Goal: Task Accomplishment & Management: Complete application form

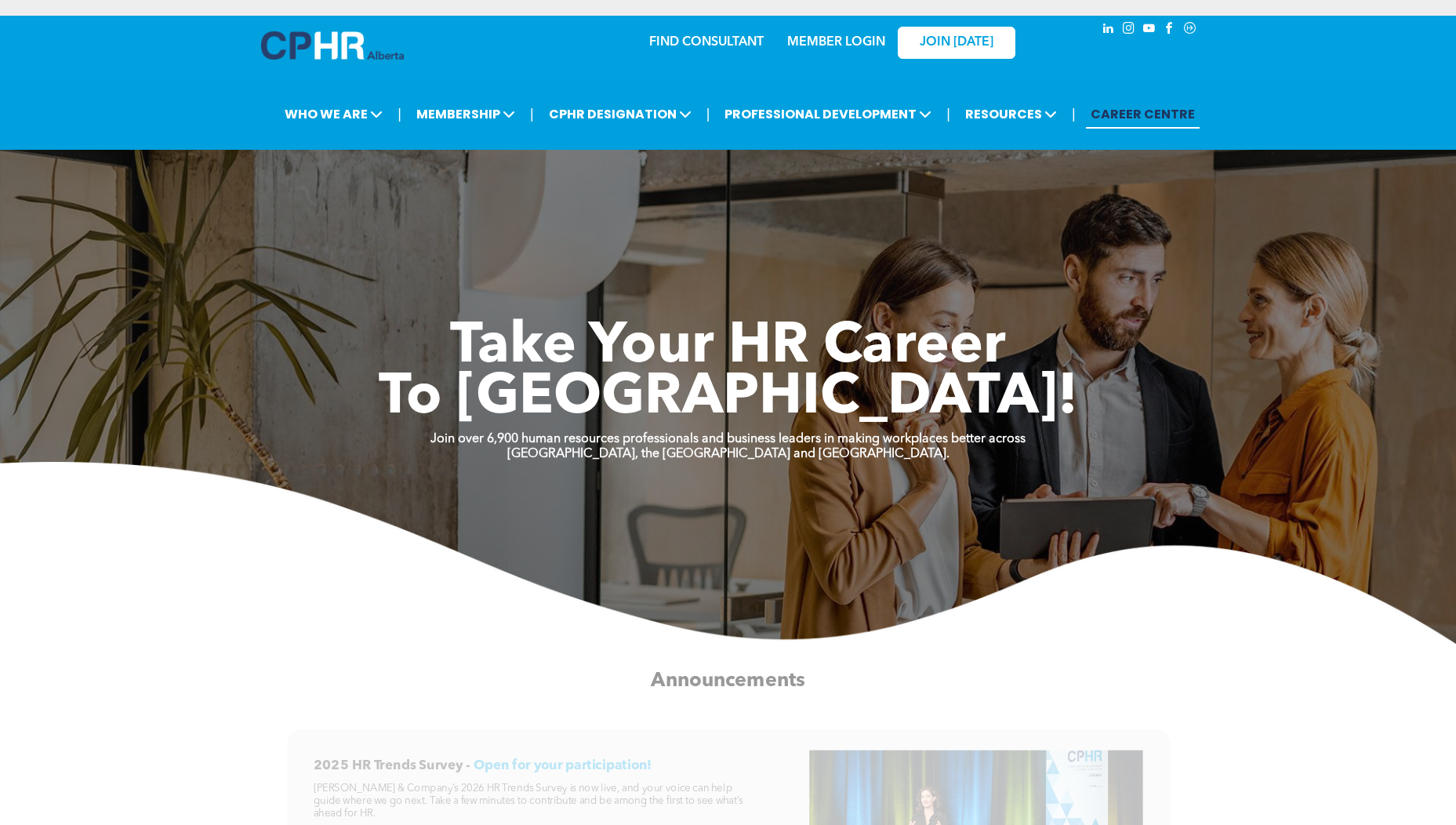
click at [845, 40] on link "MEMBER LOGIN" at bounding box center [836, 42] width 98 height 13
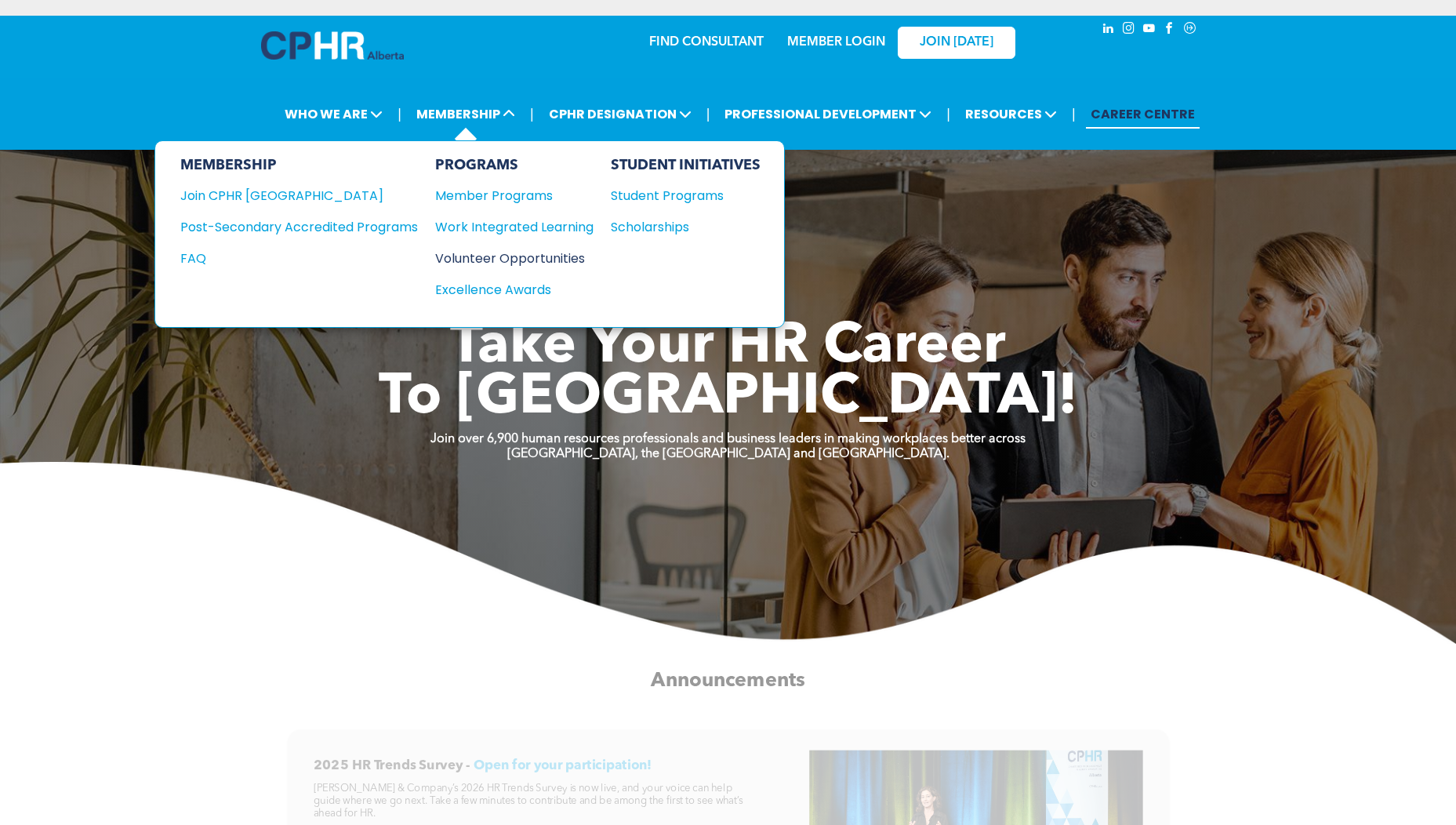
click at [524, 256] on div "Volunteer Opportunities" at bounding box center [507, 258] width 143 height 20
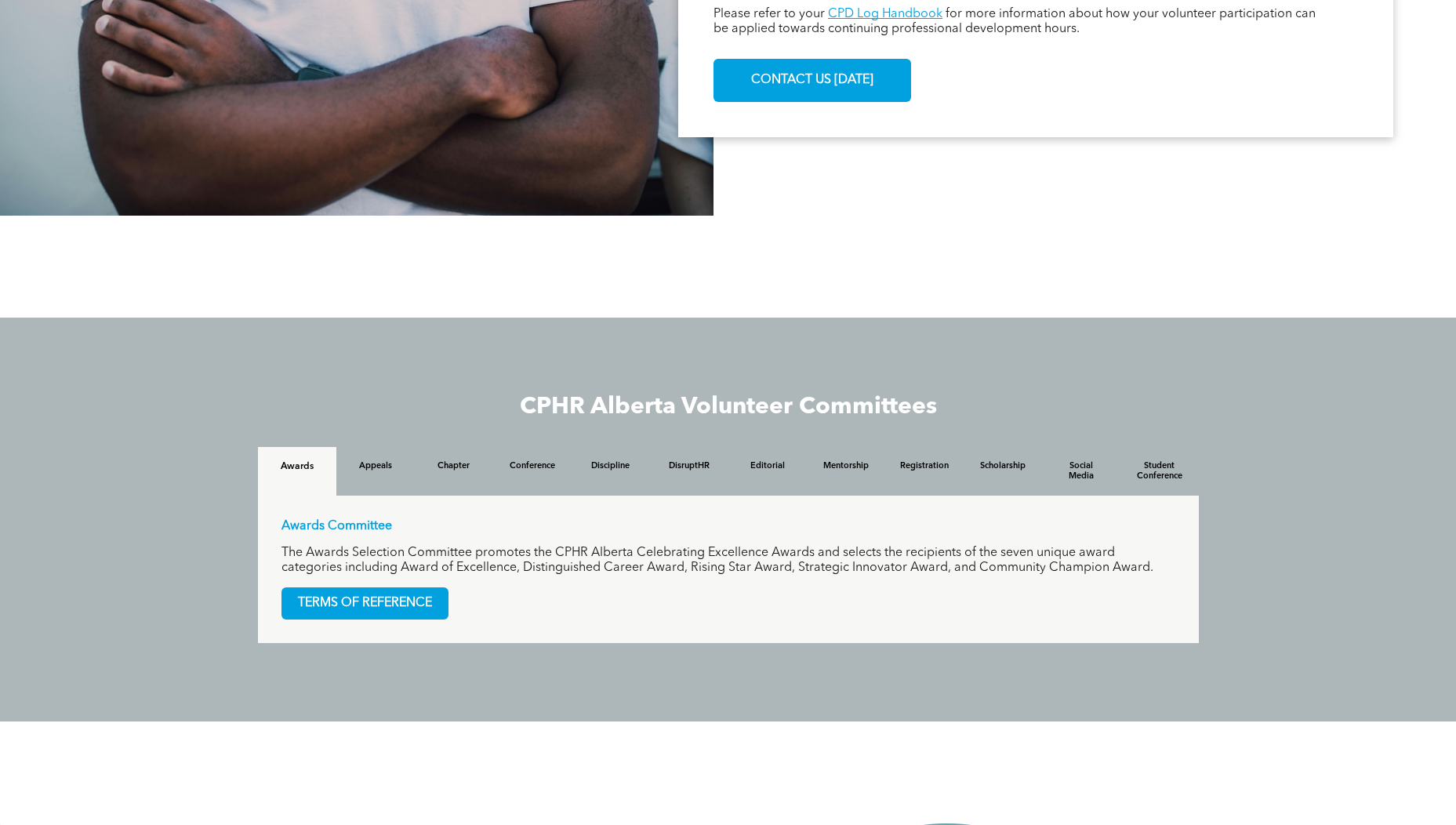
scroll to position [1223, 0]
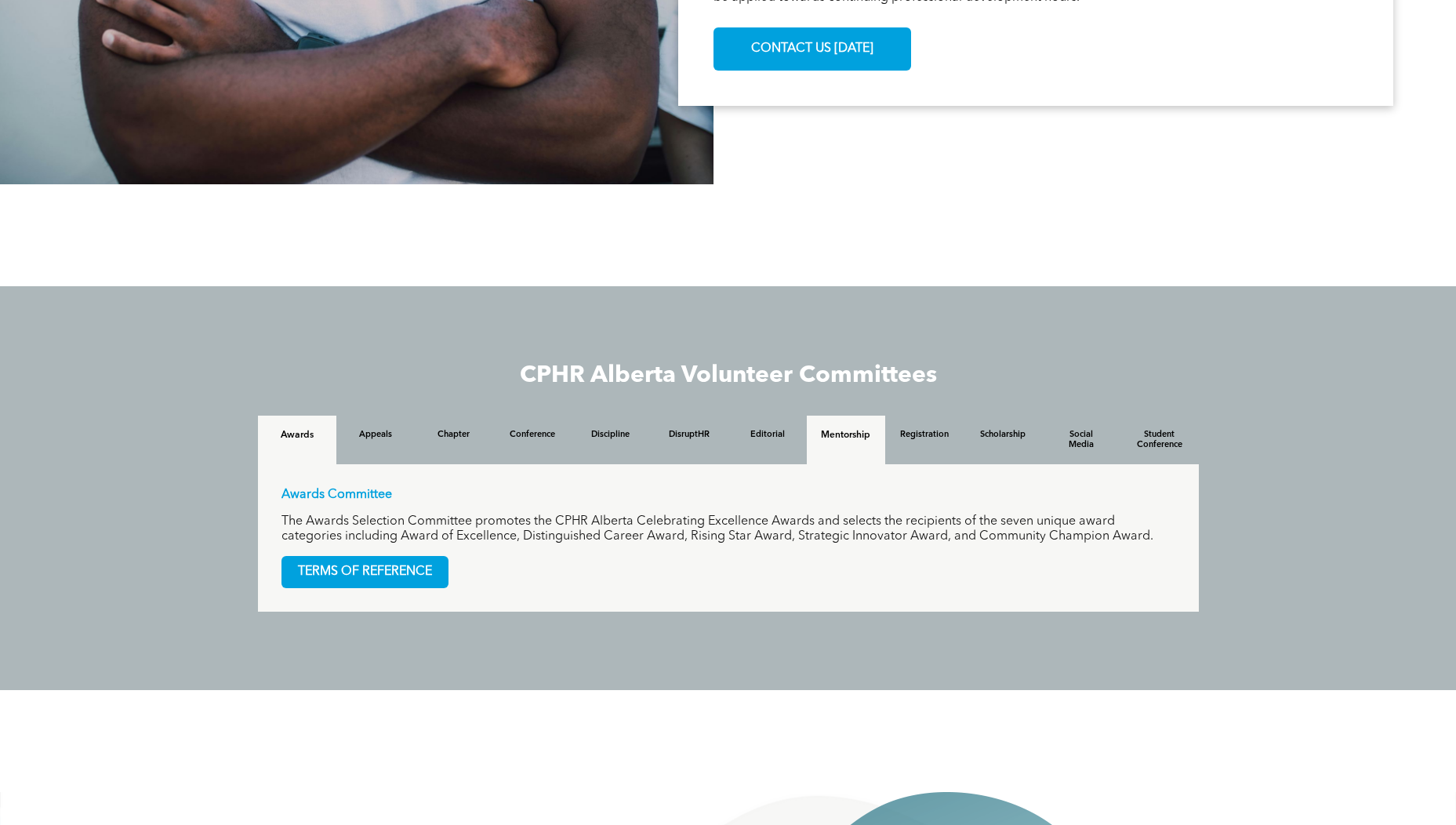
click at [863, 444] on div "Mentorship" at bounding box center [845, 440] width 78 height 49
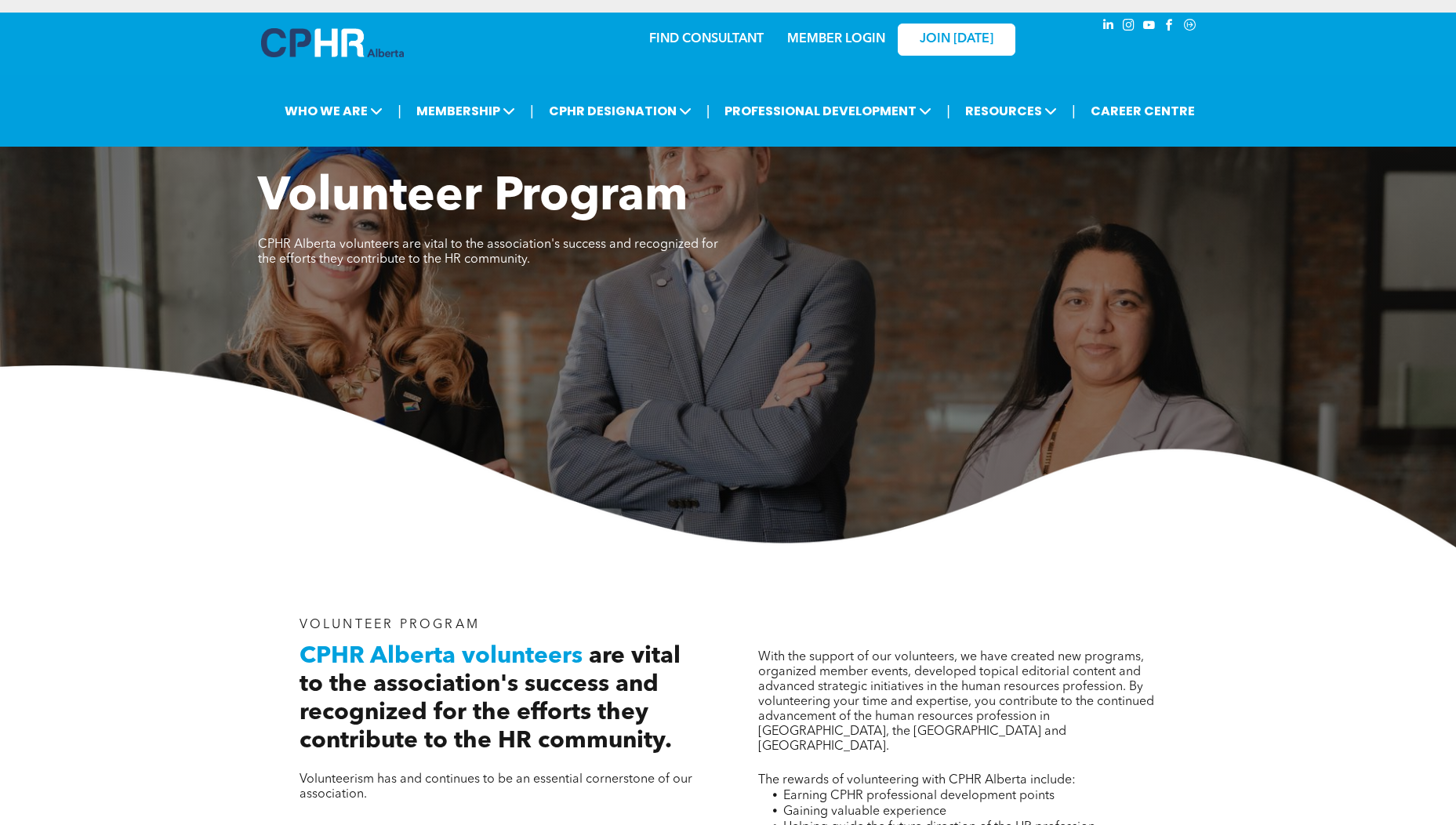
scroll to position [0, 0]
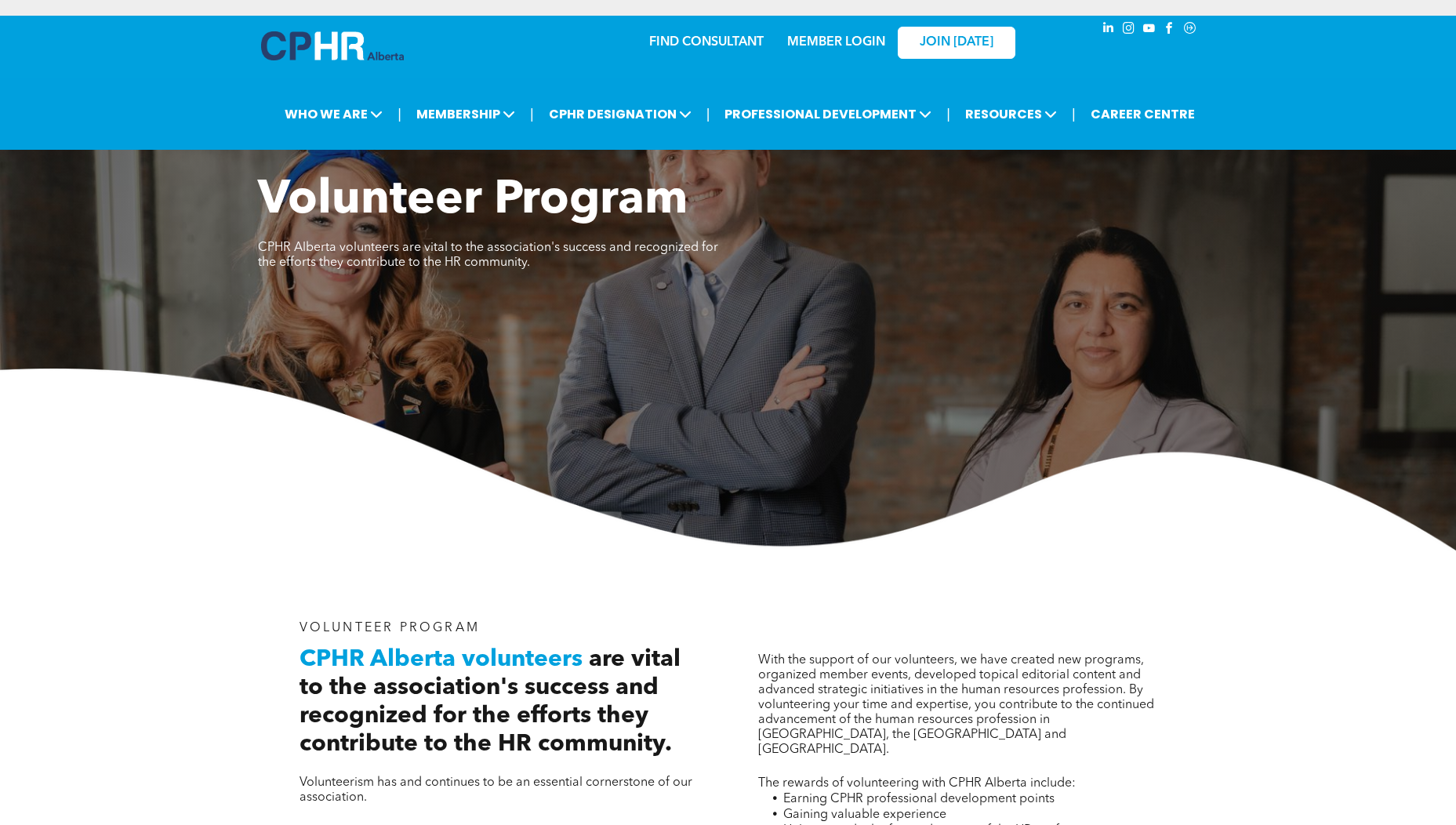
click at [848, 40] on link "MEMBER LOGIN" at bounding box center [836, 42] width 98 height 13
click at [292, 43] on img at bounding box center [333, 46] width 143 height 29
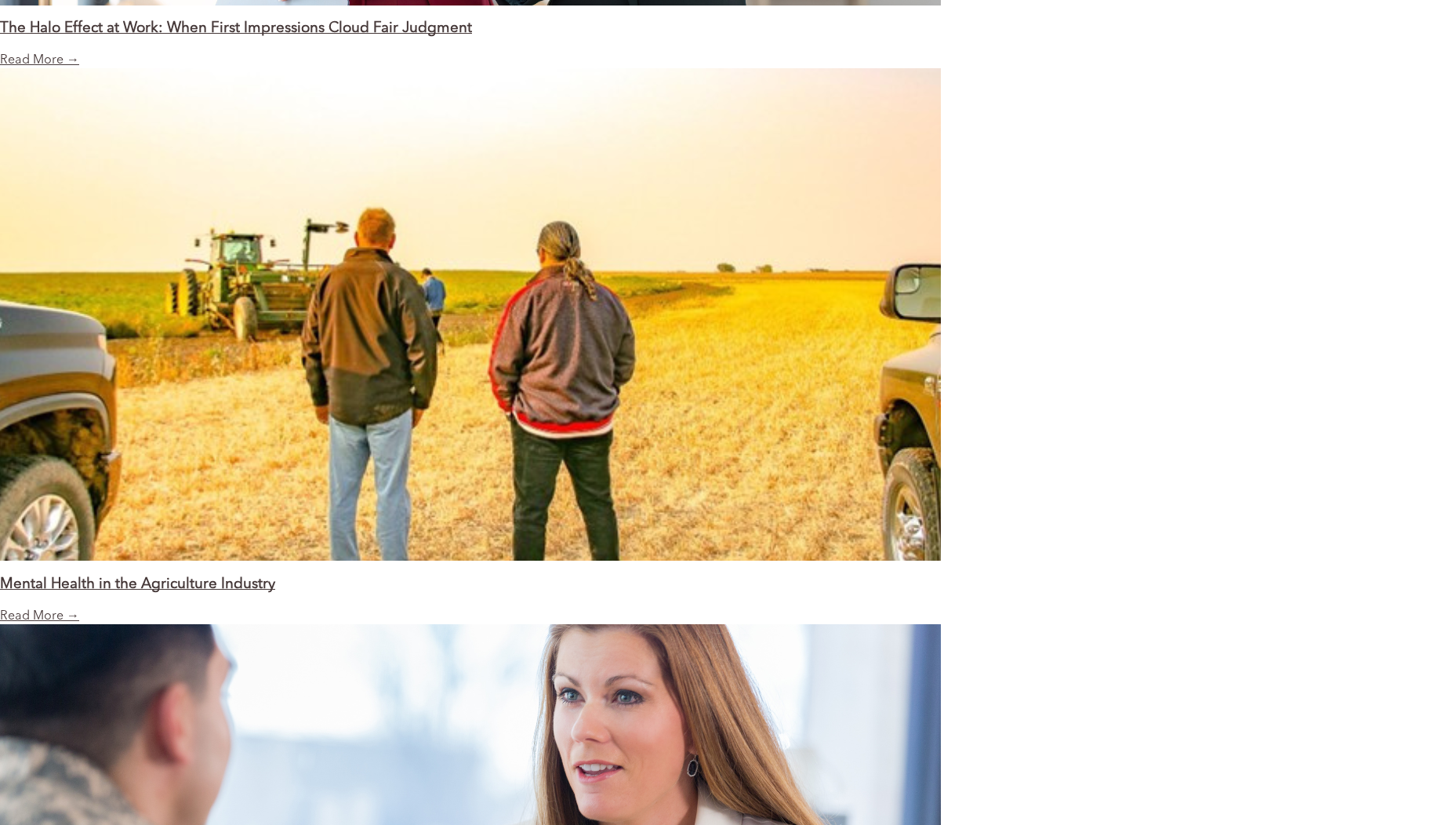
scroll to position [1600, 0]
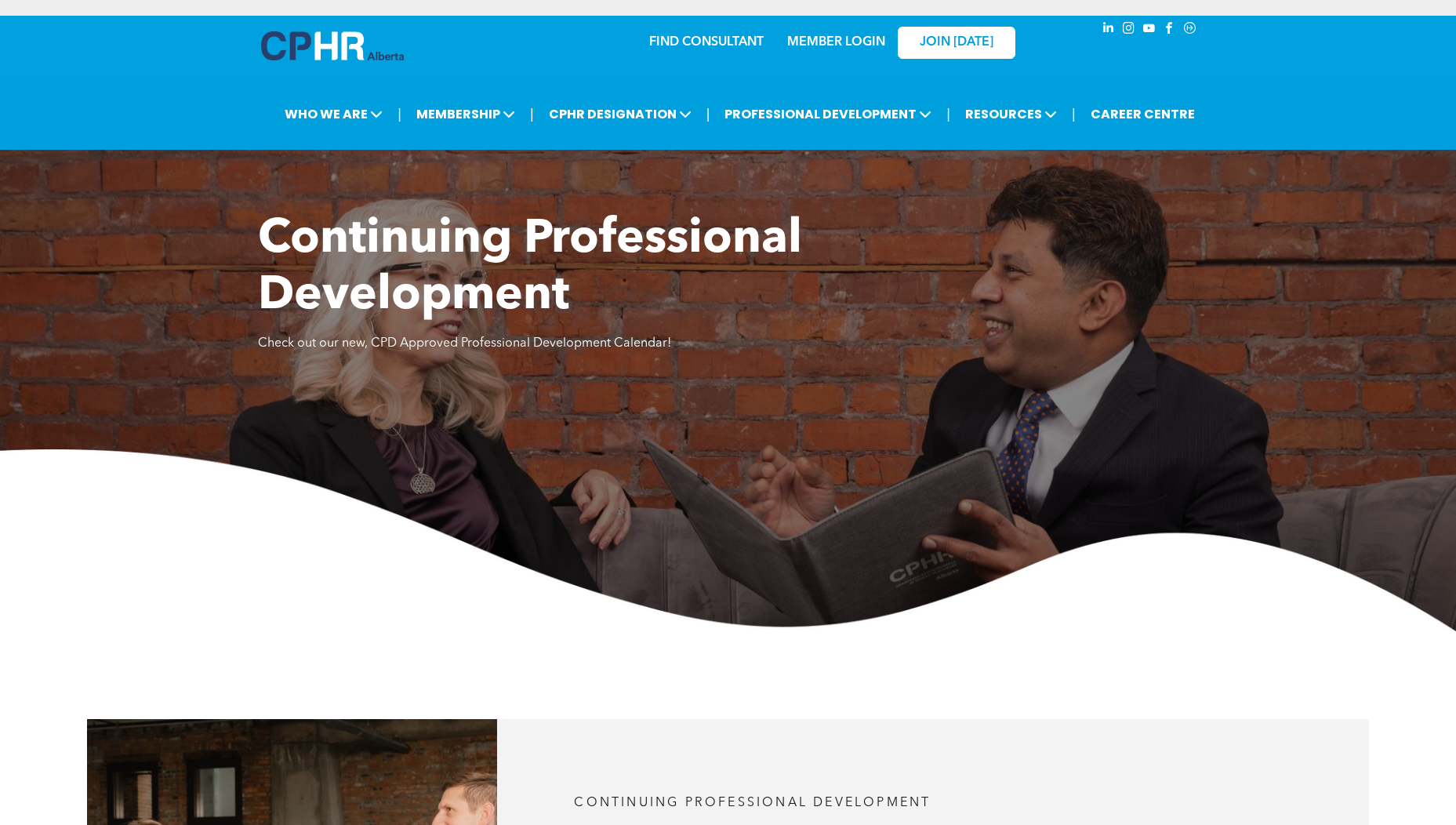
click at [336, 45] on img at bounding box center [333, 46] width 143 height 29
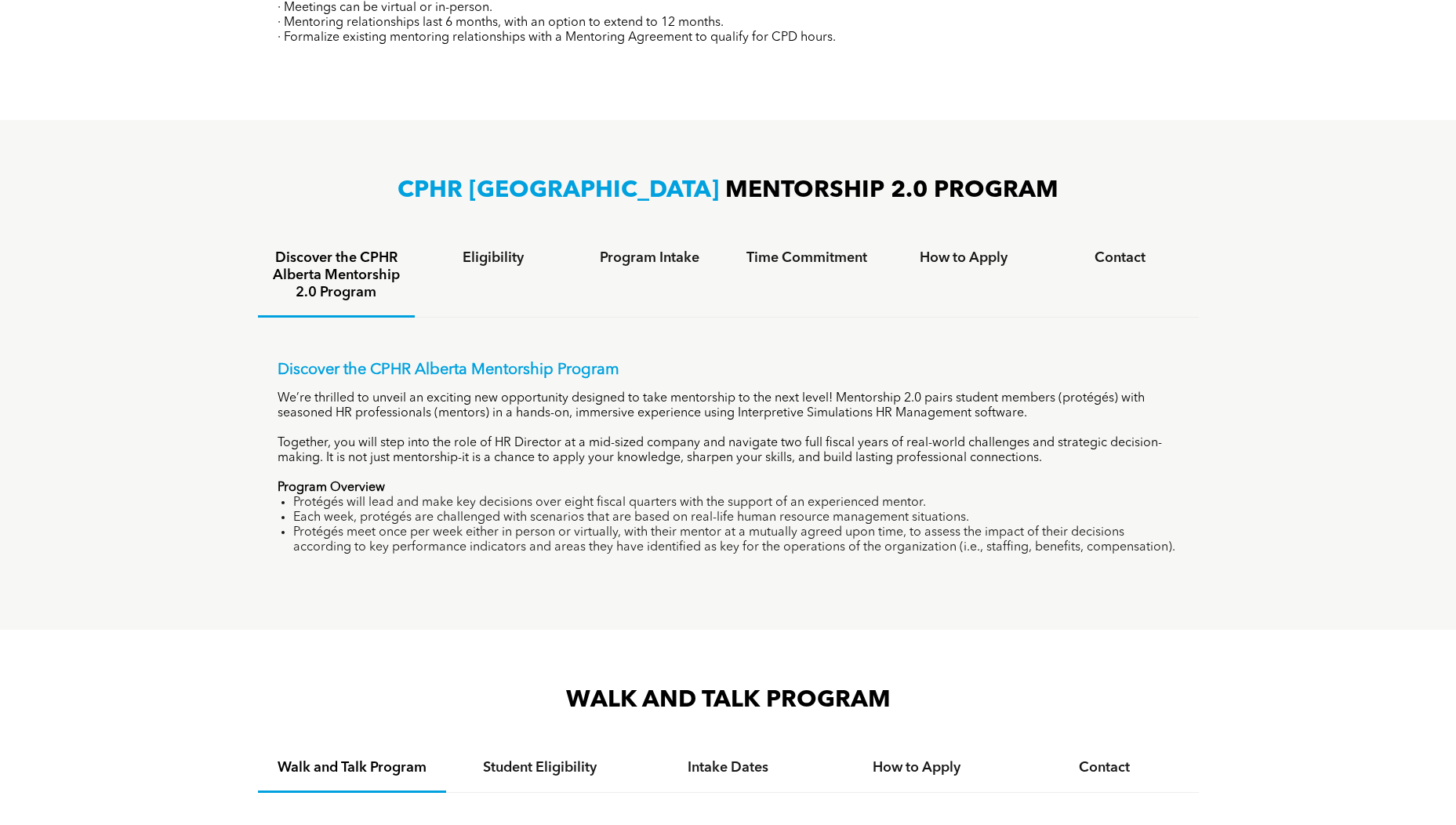
scroll to position [918, 0]
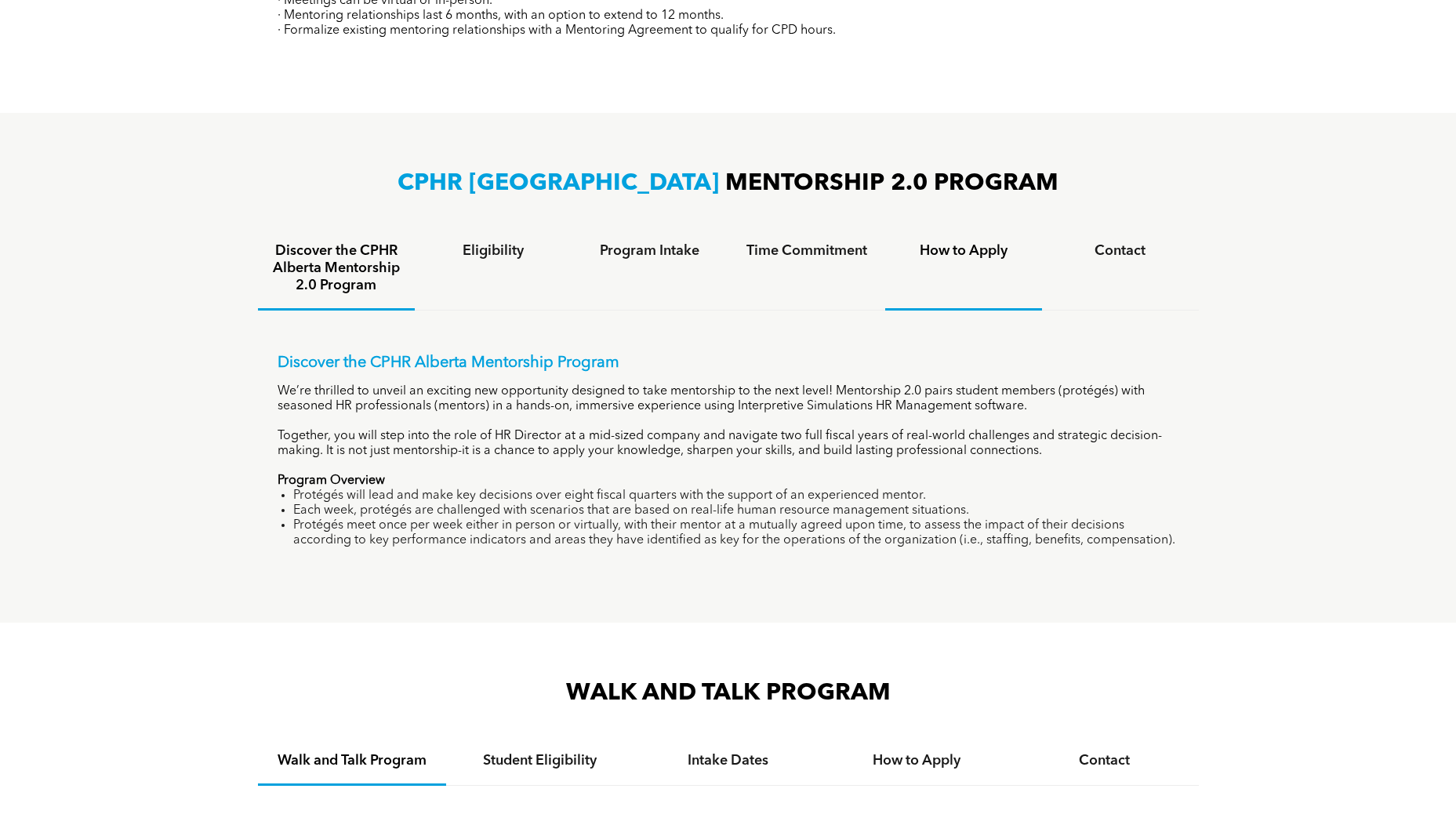
click at [939, 251] on h4 "How to Apply" at bounding box center [964, 251] width 129 height 17
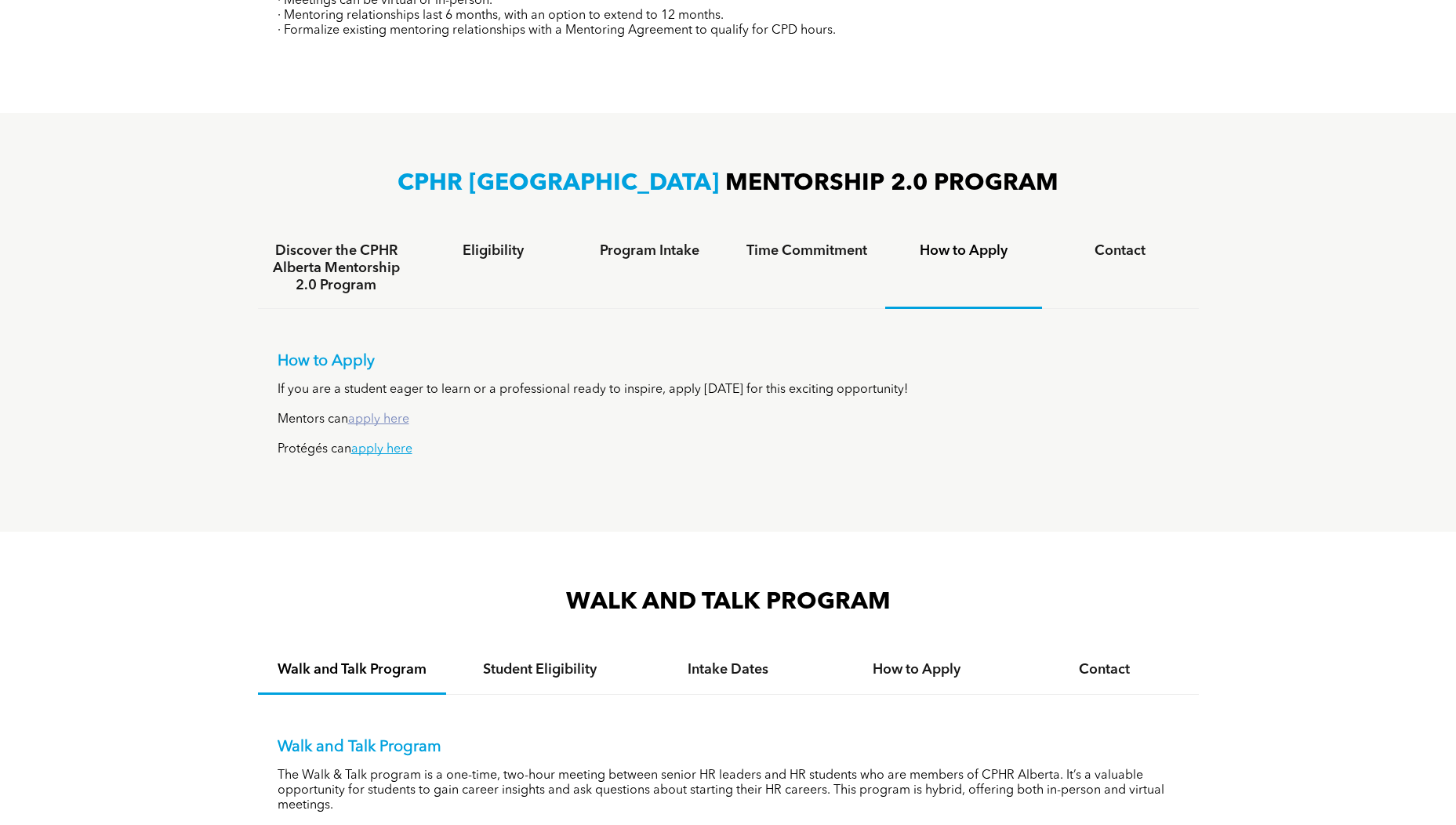
click at [387, 420] on link "apply here" at bounding box center [378, 419] width 61 height 13
